Goal: Find specific page/section: Find specific page/section

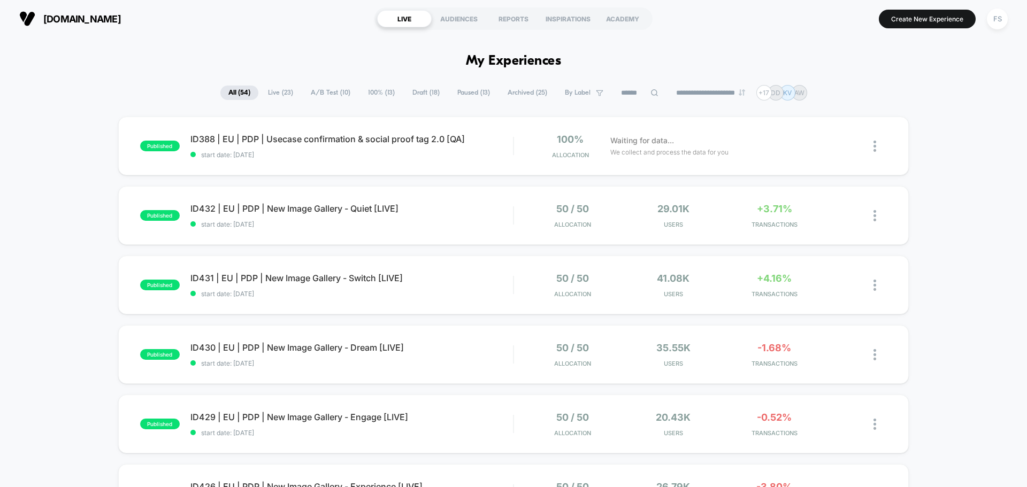
click at [635, 92] on input at bounding box center [639, 93] width 53 height 13
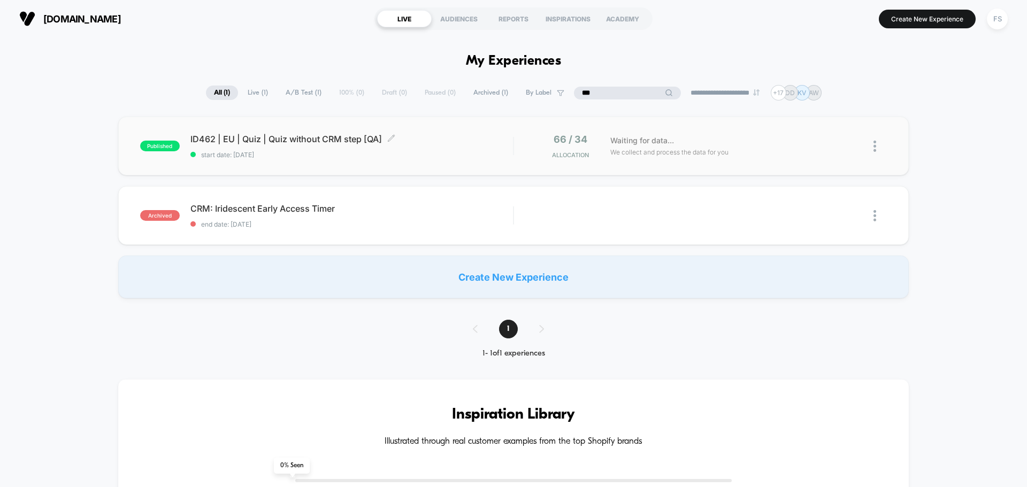
type input "***"
click at [266, 143] on span "ID462 | EU | Quiz | Quiz without CRM step [QA] Click to edit experience details" at bounding box center [351, 139] width 323 height 11
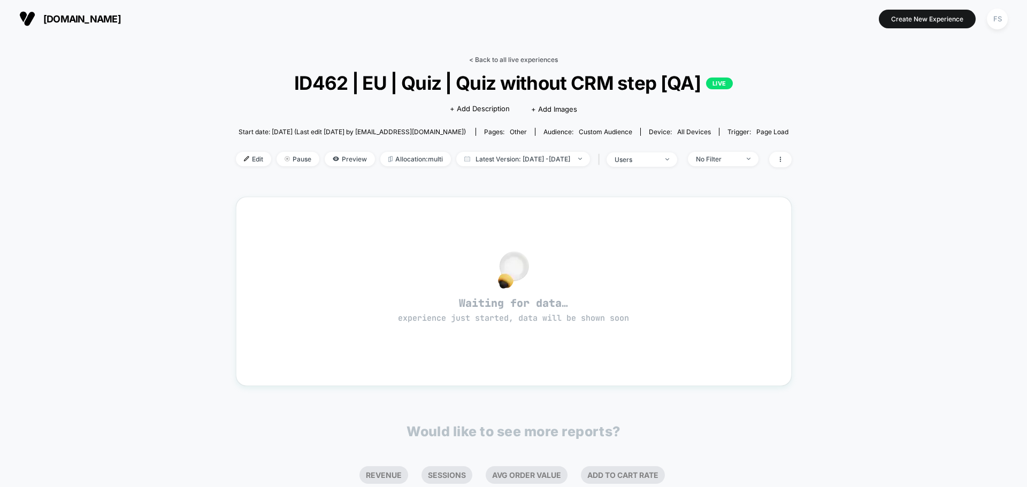
click at [536, 56] on link "< Back to all live experiences" at bounding box center [513, 60] width 89 height 8
